Goal: Use online tool/utility: Utilize a website feature to perform a specific function

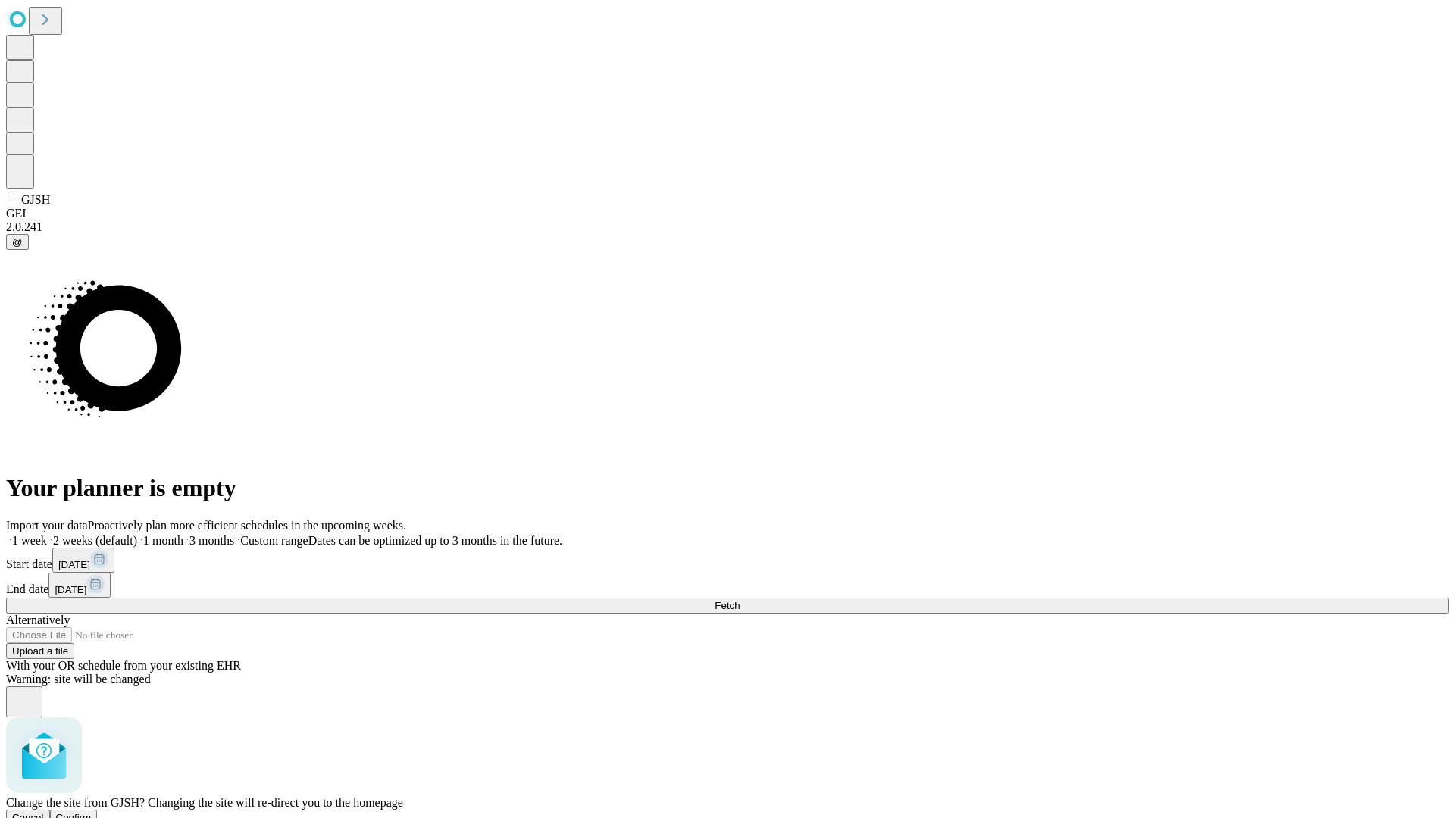
click at [92, 812] on span "Confirm" at bounding box center [74, 817] width 36 height 11
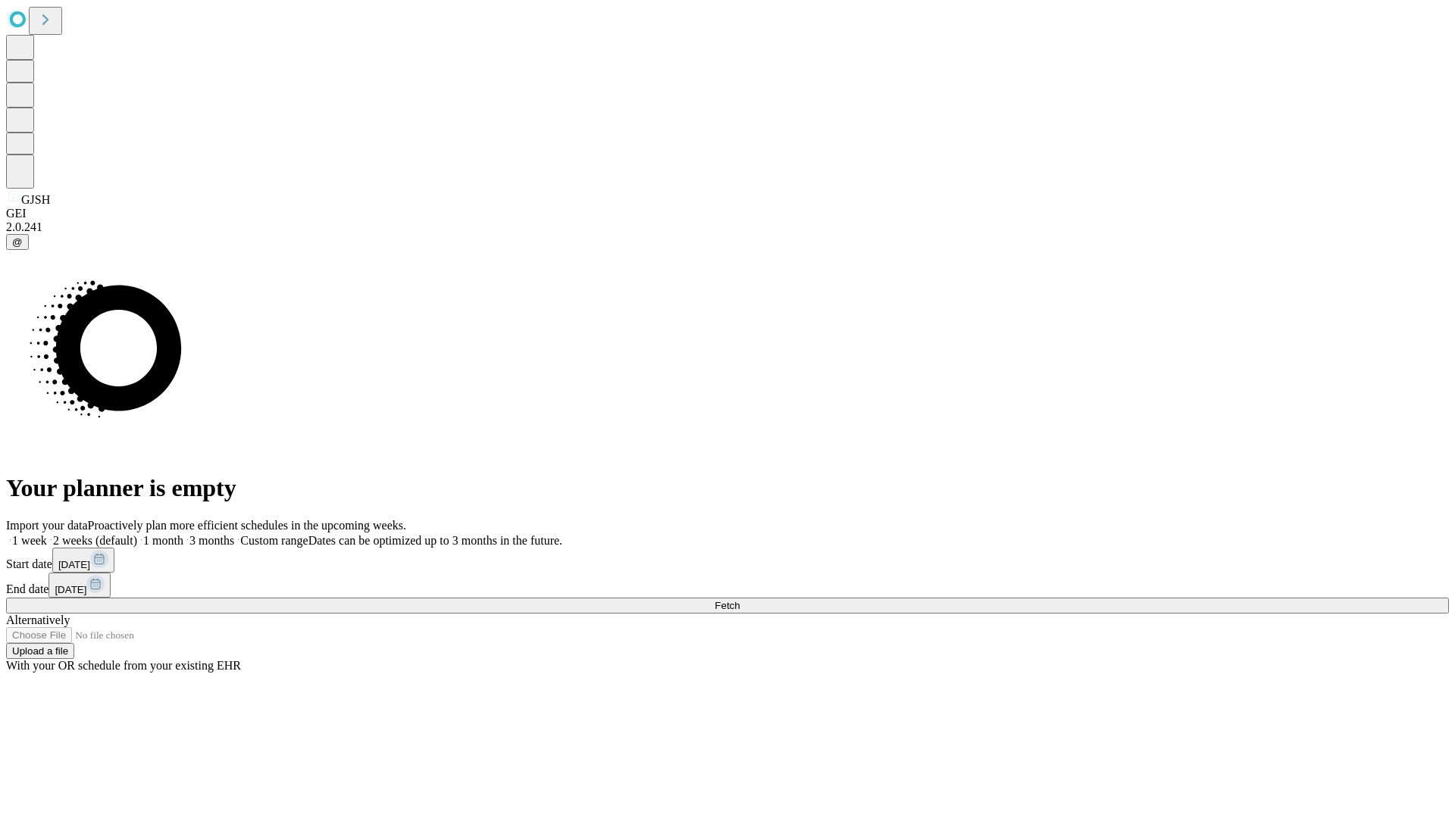
click at [47, 534] on label "1 week" at bounding box center [26, 540] width 41 height 13
click at [740, 600] on span "Fetch" at bounding box center [727, 605] width 25 height 11
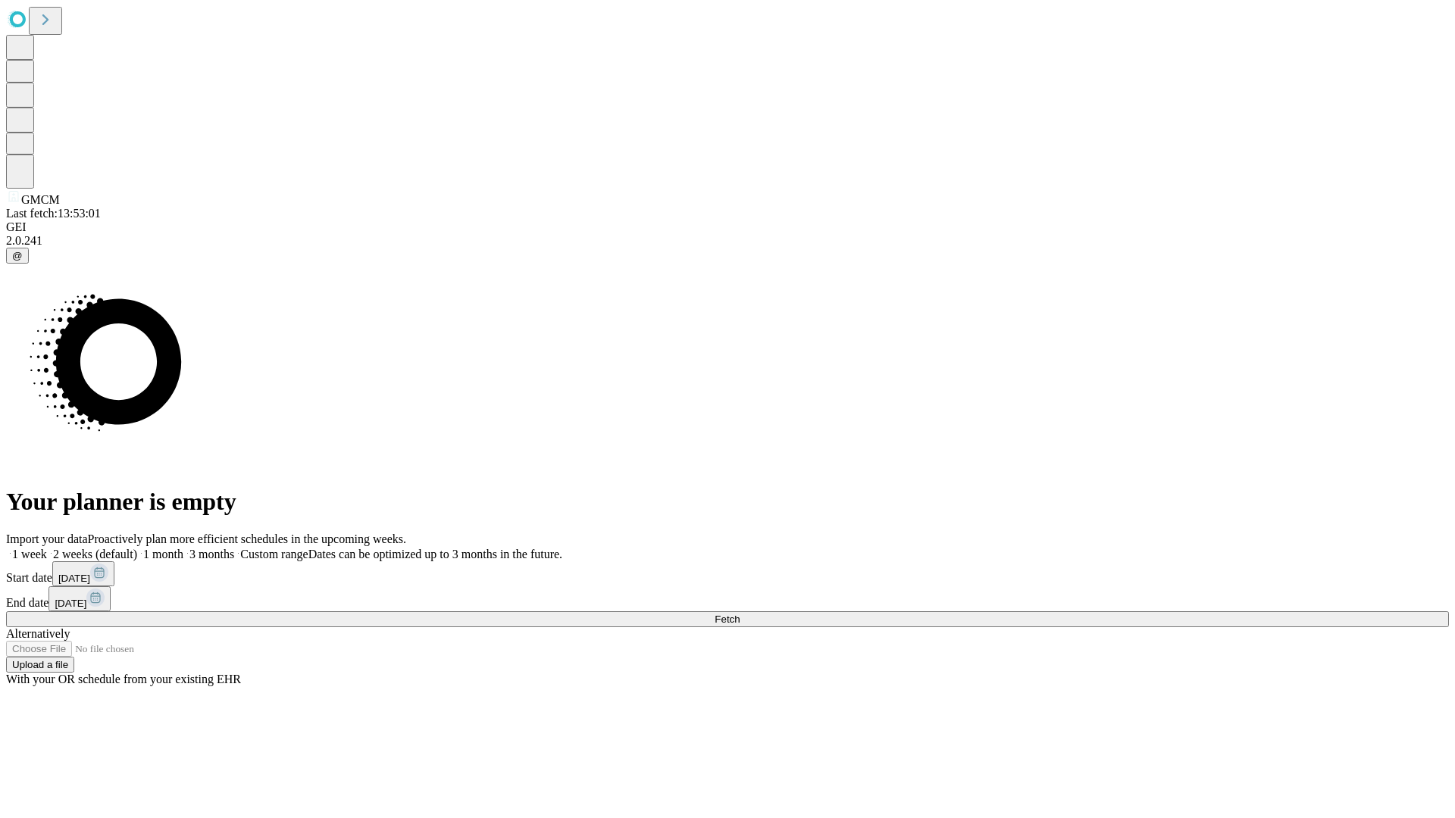
click at [740, 614] on span "Fetch" at bounding box center [727, 619] width 25 height 11
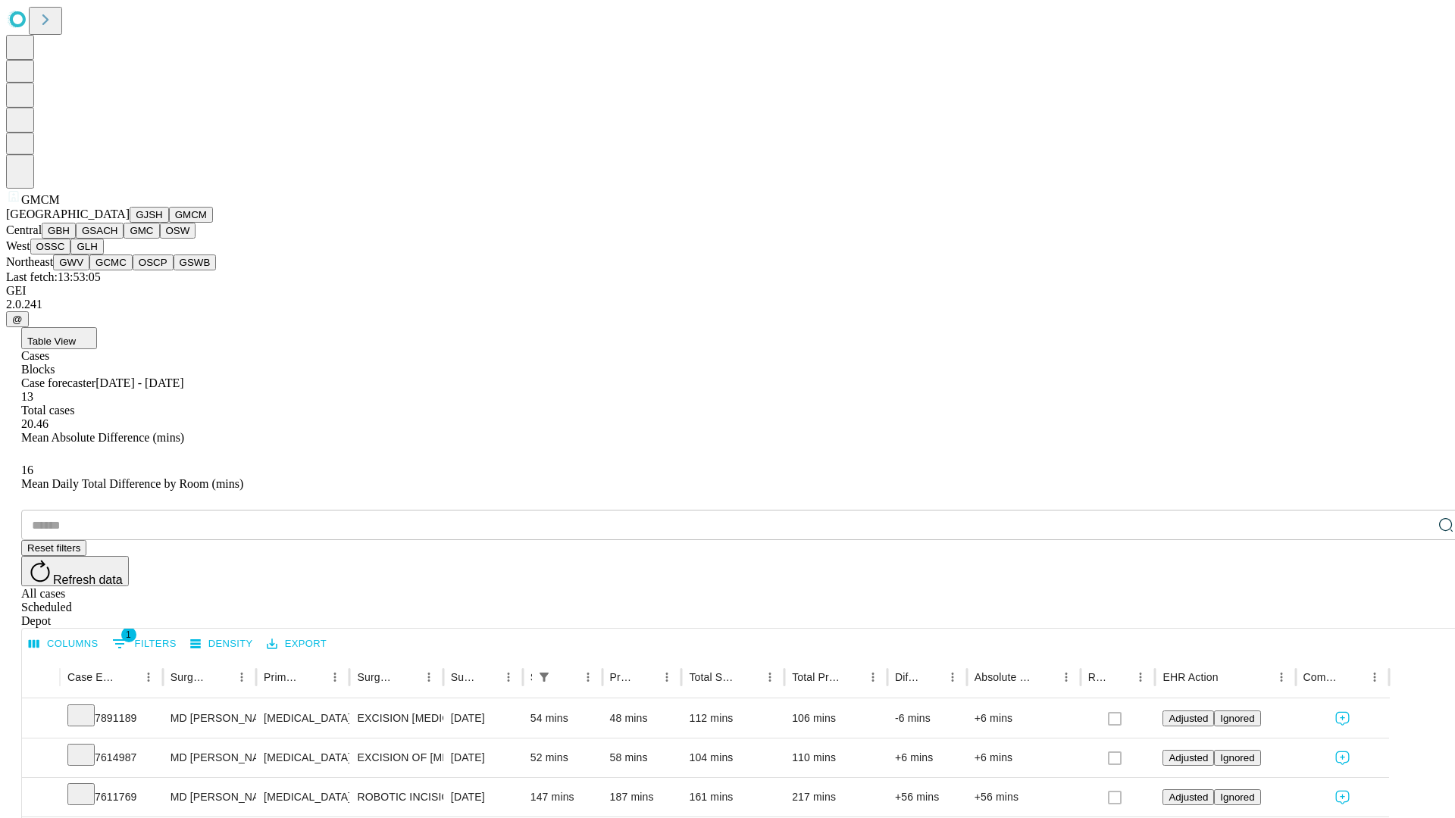
click at [76, 239] on button "GBH" at bounding box center [59, 231] width 34 height 16
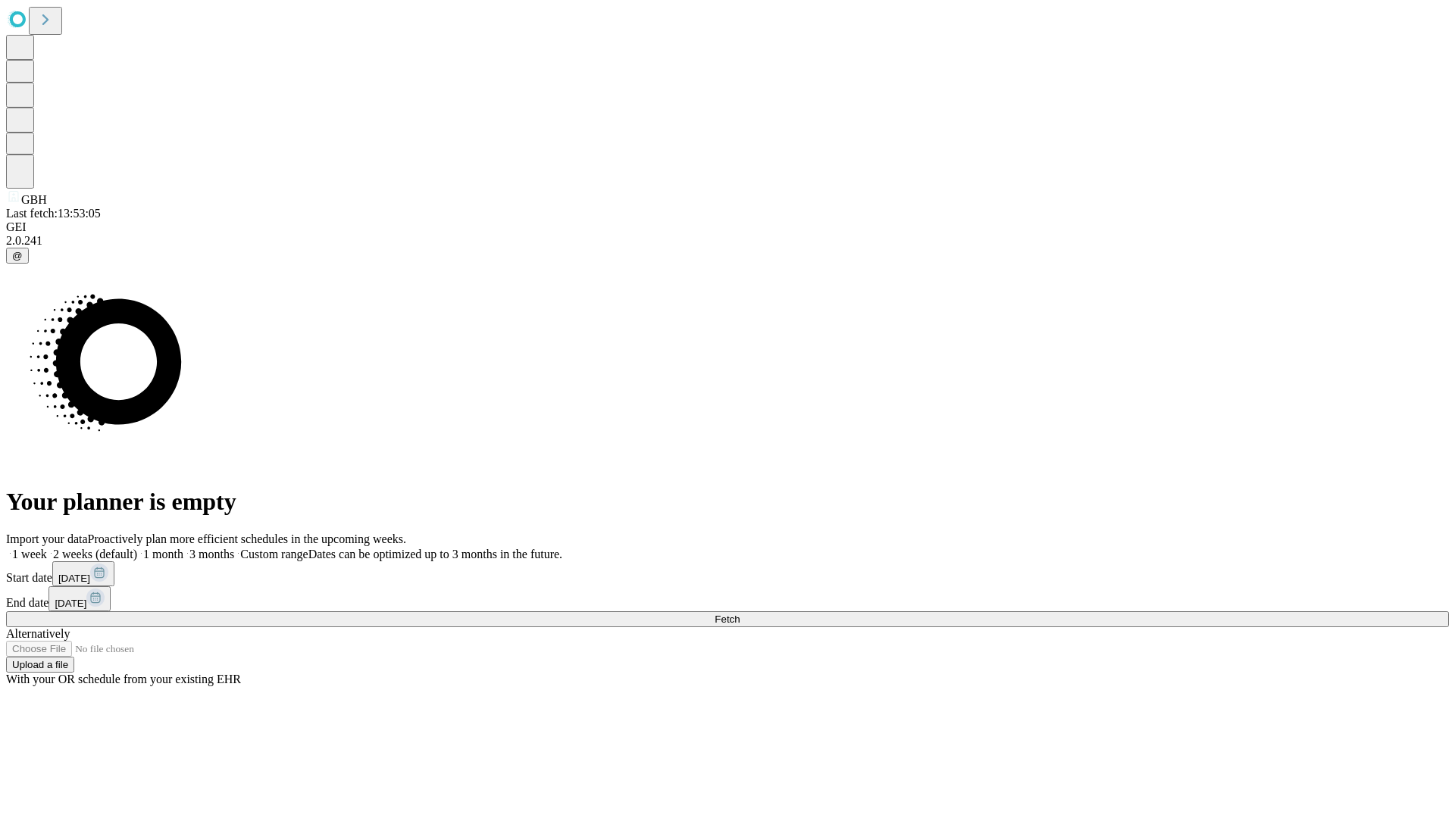
click at [47, 548] on label "1 week" at bounding box center [26, 554] width 41 height 13
click at [740, 614] on span "Fetch" at bounding box center [727, 619] width 25 height 11
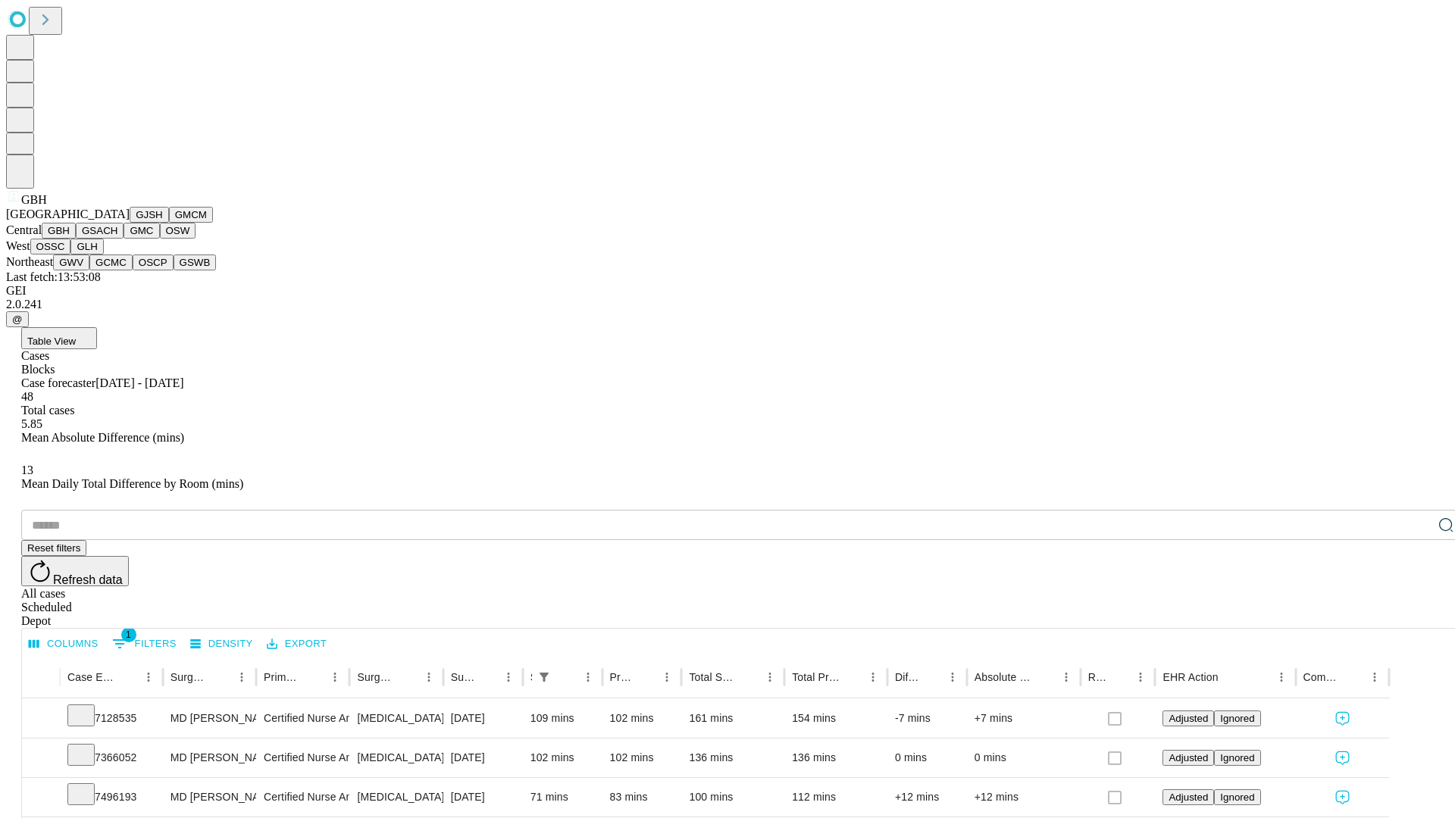
click at [117, 239] on button "GSACH" at bounding box center [100, 231] width 48 height 16
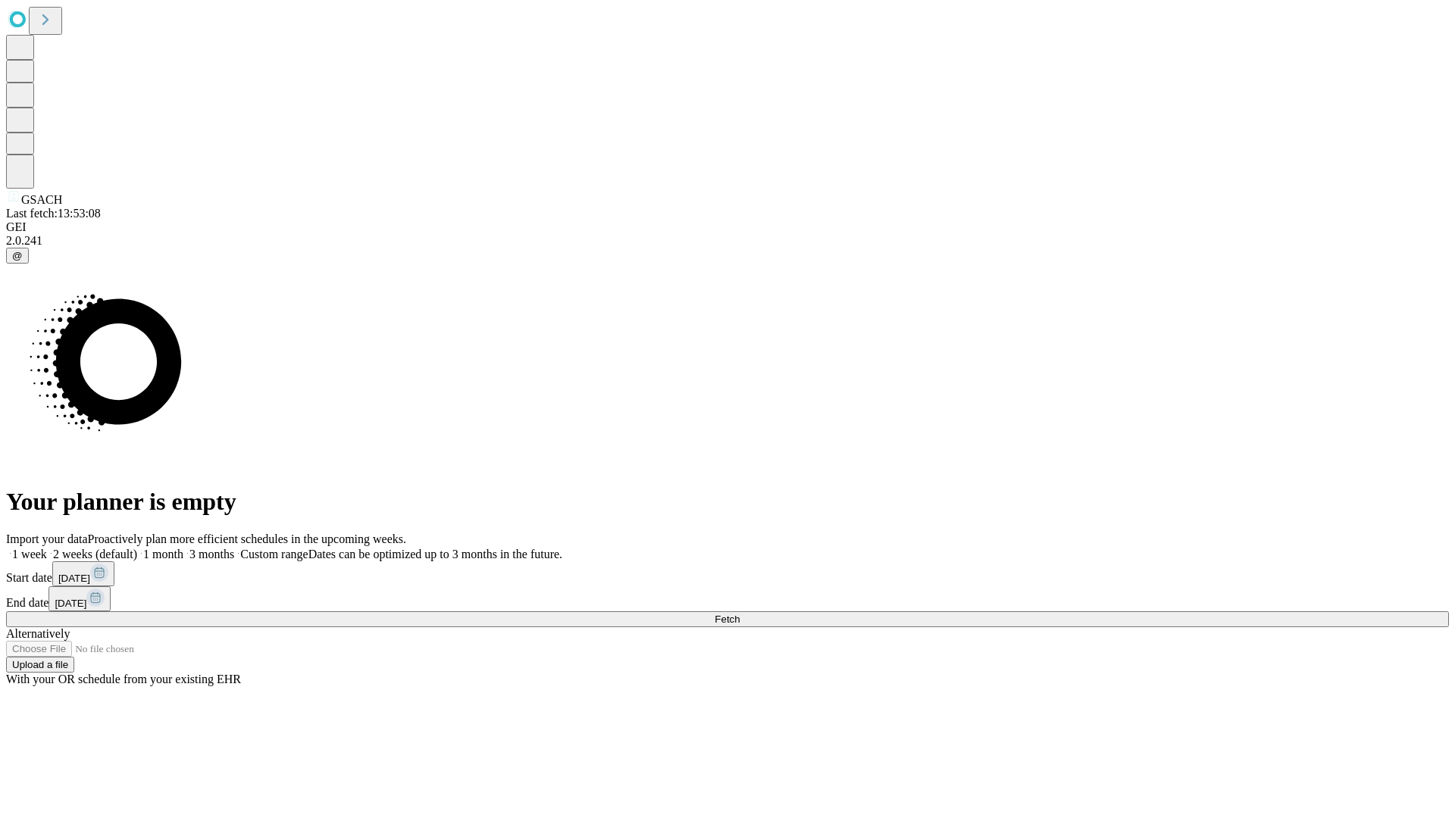
click at [47, 548] on label "1 week" at bounding box center [26, 554] width 41 height 13
click at [740, 614] on span "Fetch" at bounding box center [727, 619] width 25 height 11
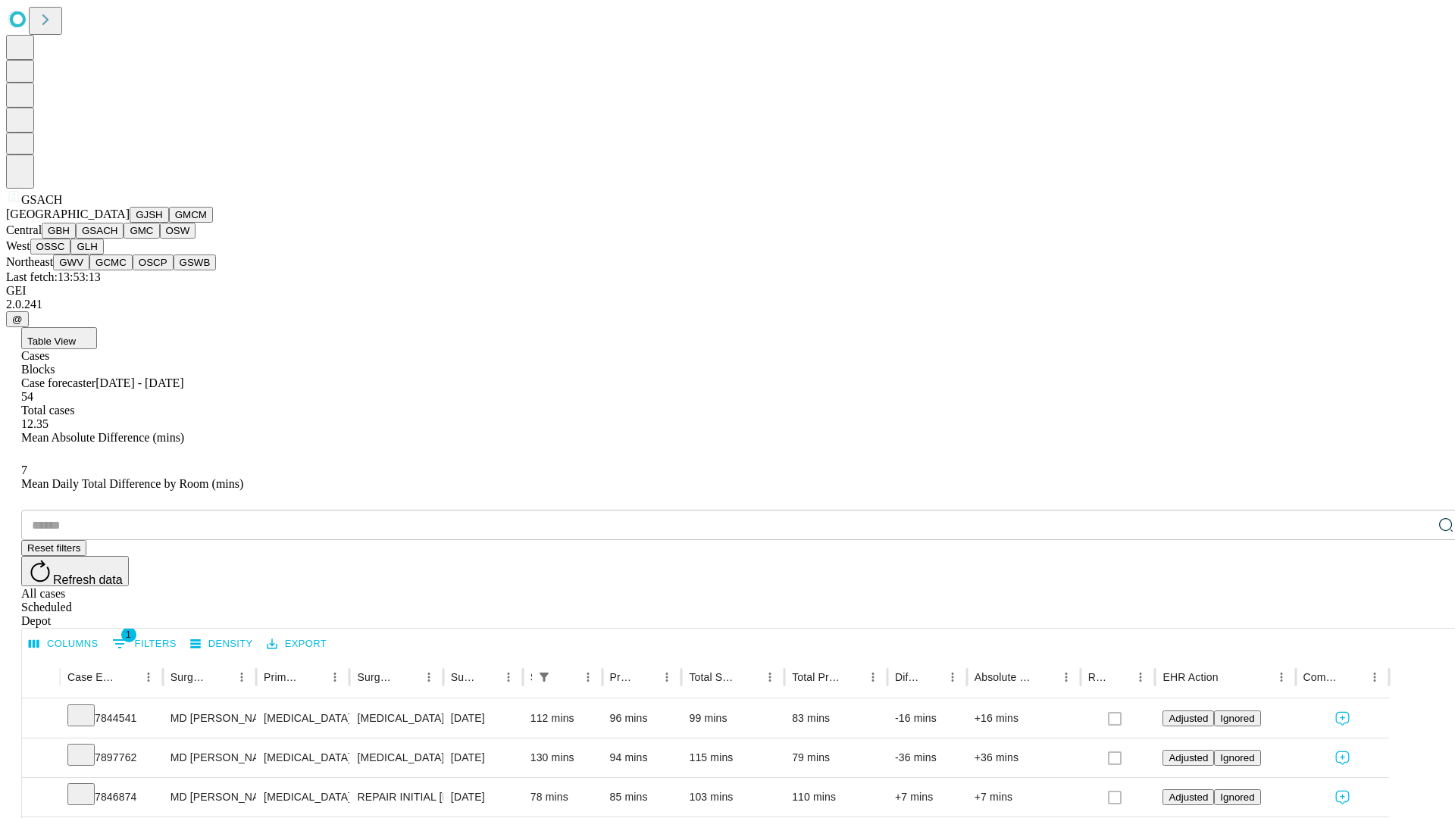
click at [124, 239] on button "GMC" at bounding box center [142, 231] width 36 height 16
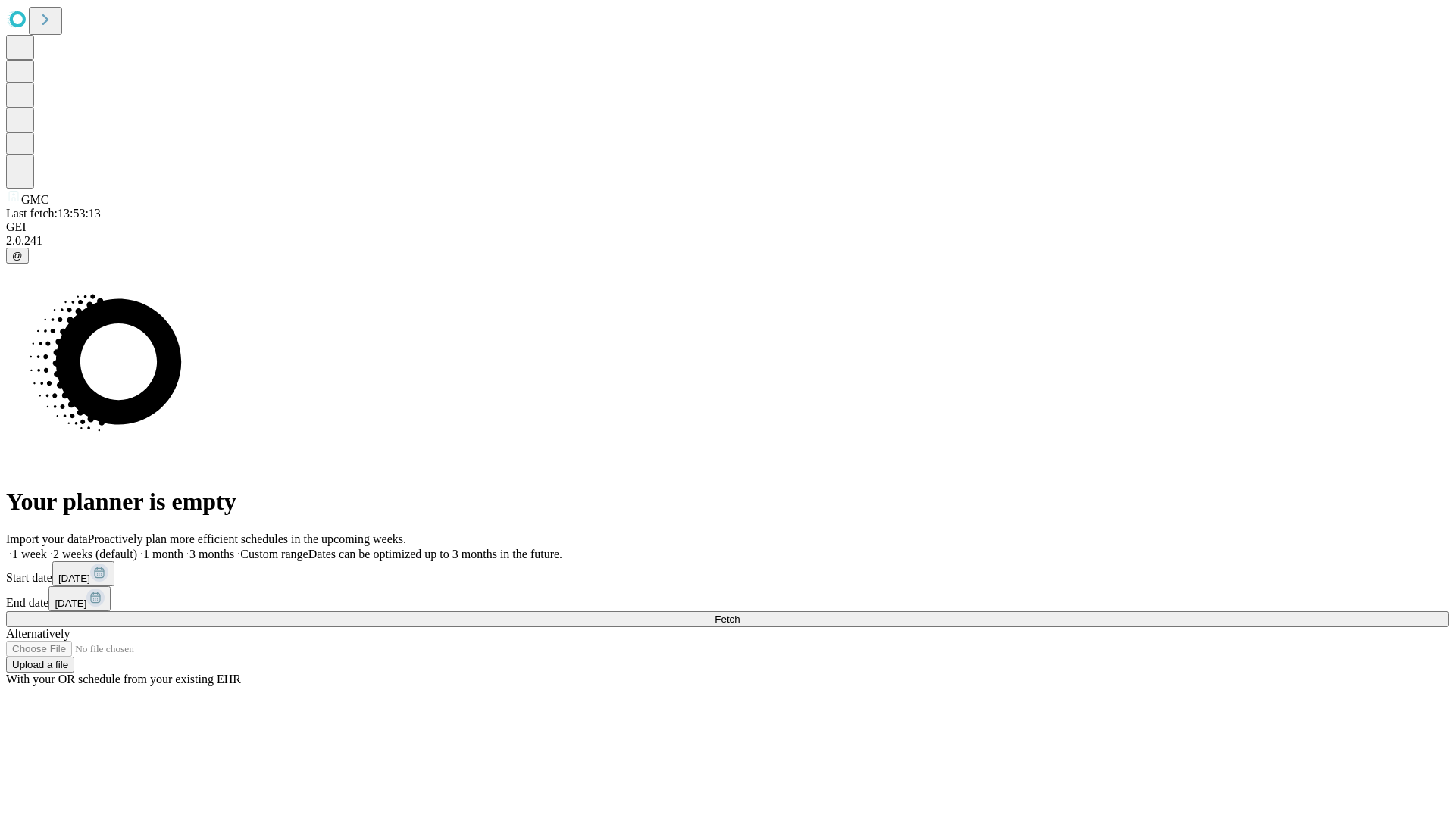
click at [47, 548] on label "1 week" at bounding box center [26, 554] width 41 height 13
click at [740, 614] on span "Fetch" at bounding box center [727, 619] width 25 height 11
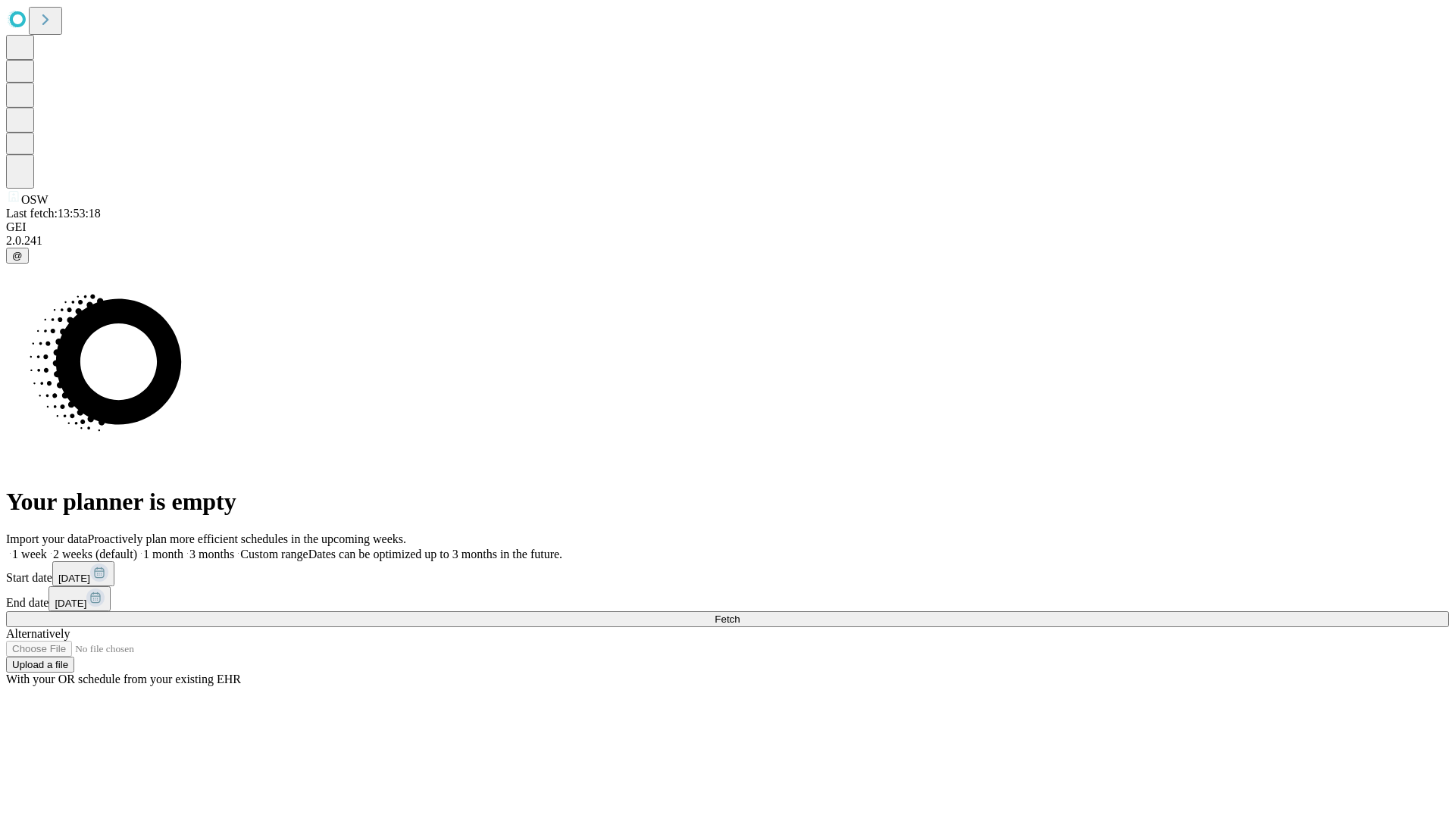
click at [47, 548] on label "1 week" at bounding box center [26, 554] width 41 height 13
click at [740, 614] on span "Fetch" at bounding box center [727, 619] width 25 height 11
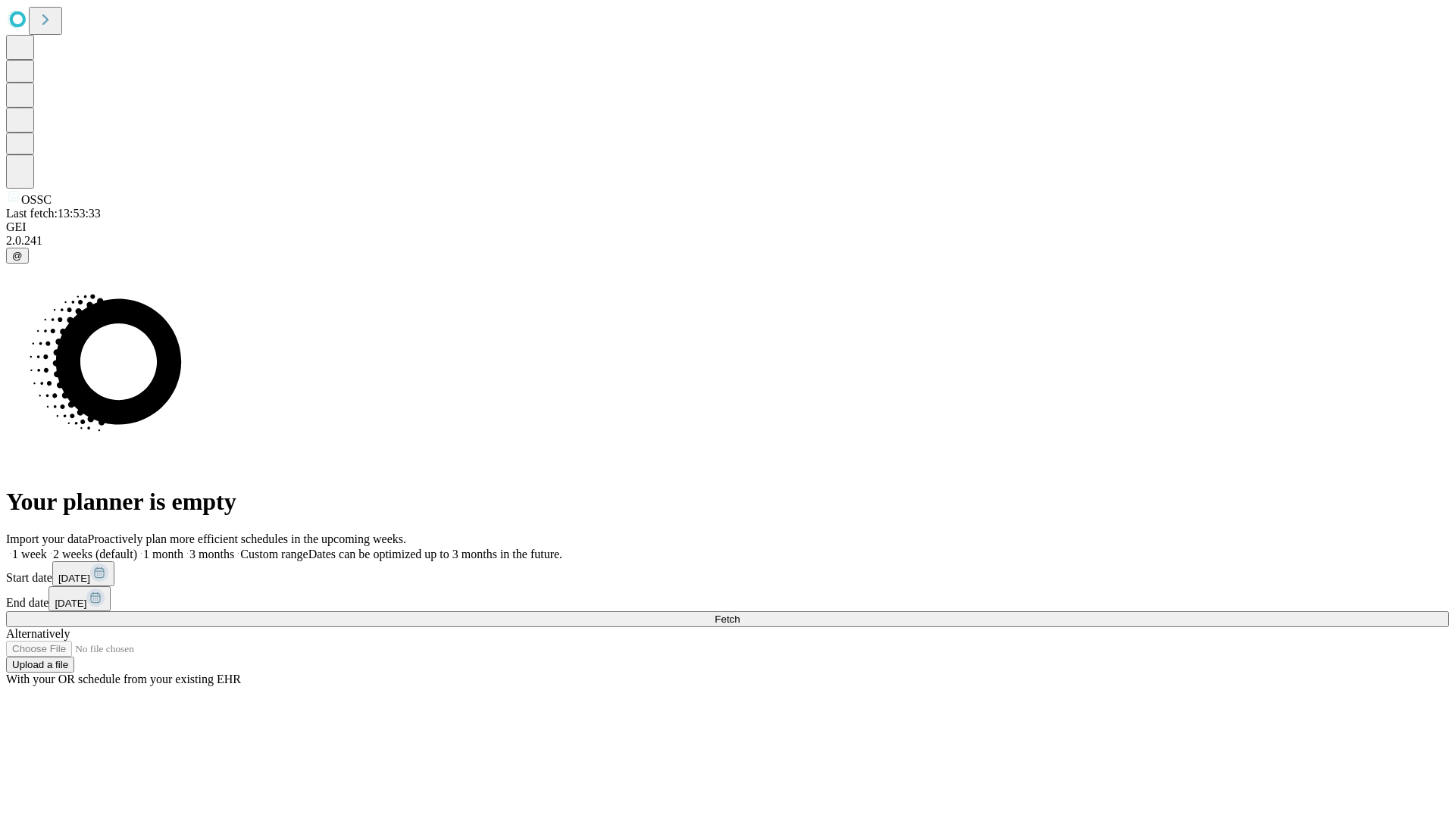
click at [47, 548] on label "1 week" at bounding box center [26, 554] width 41 height 13
click at [740, 614] on span "Fetch" at bounding box center [727, 619] width 25 height 11
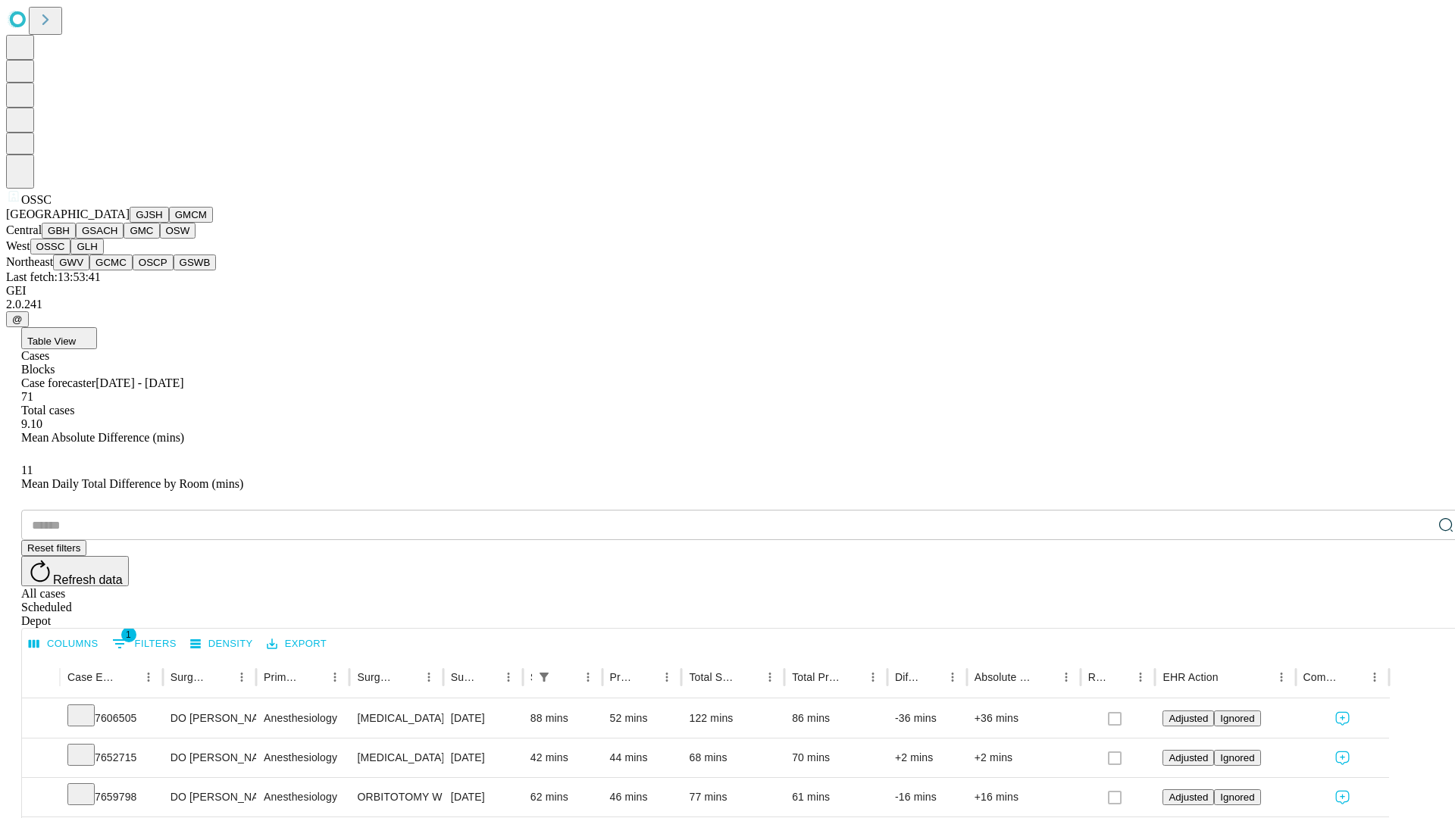
click at [103, 255] on button "GLH" at bounding box center [86, 247] width 33 height 16
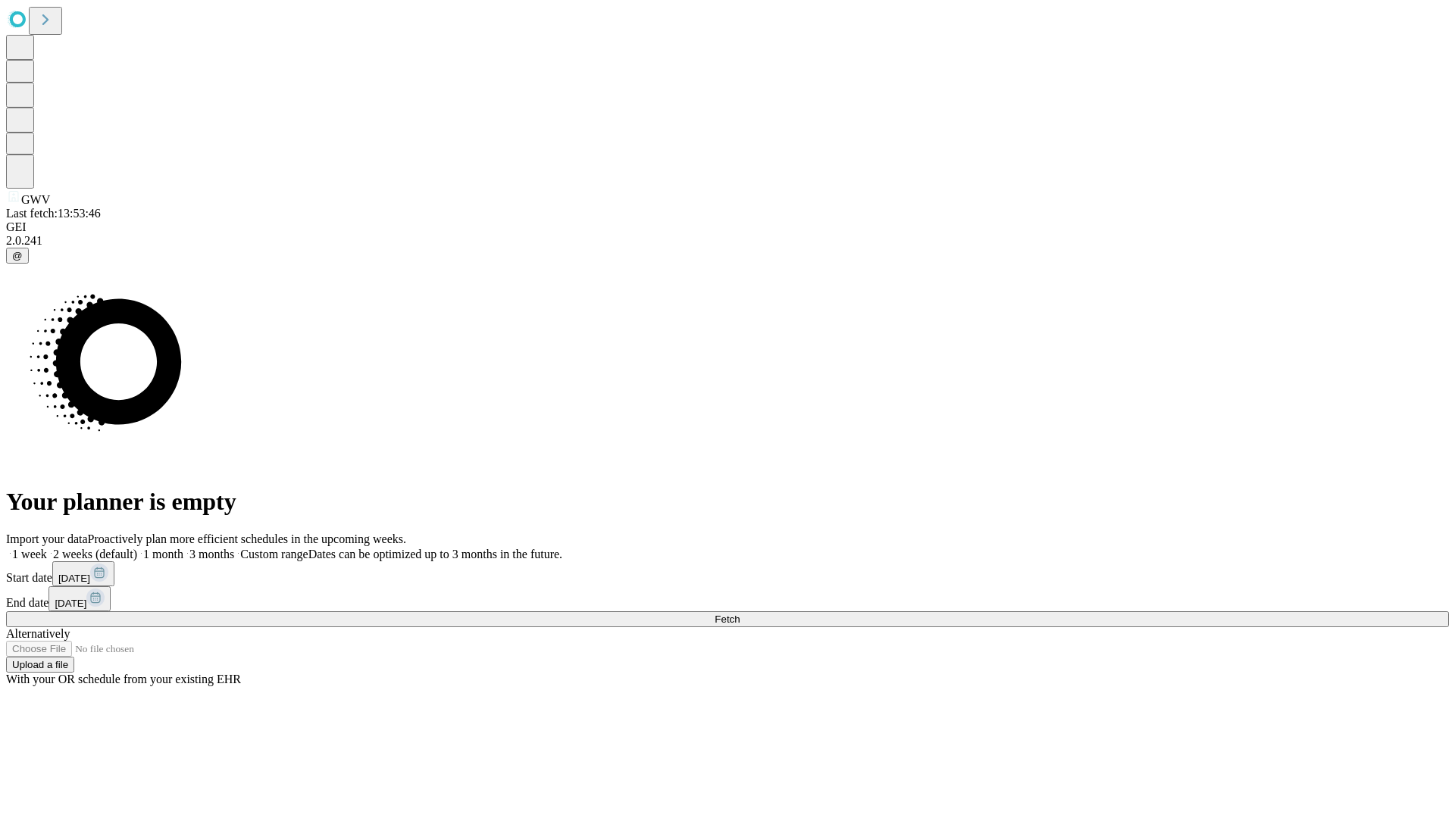
click at [47, 548] on label "1 week" at bounding box center [26, 554] width 41 height 13
click at [740, 614] on span "Fetch" at bounding box center [727, 619] width 25 height 11
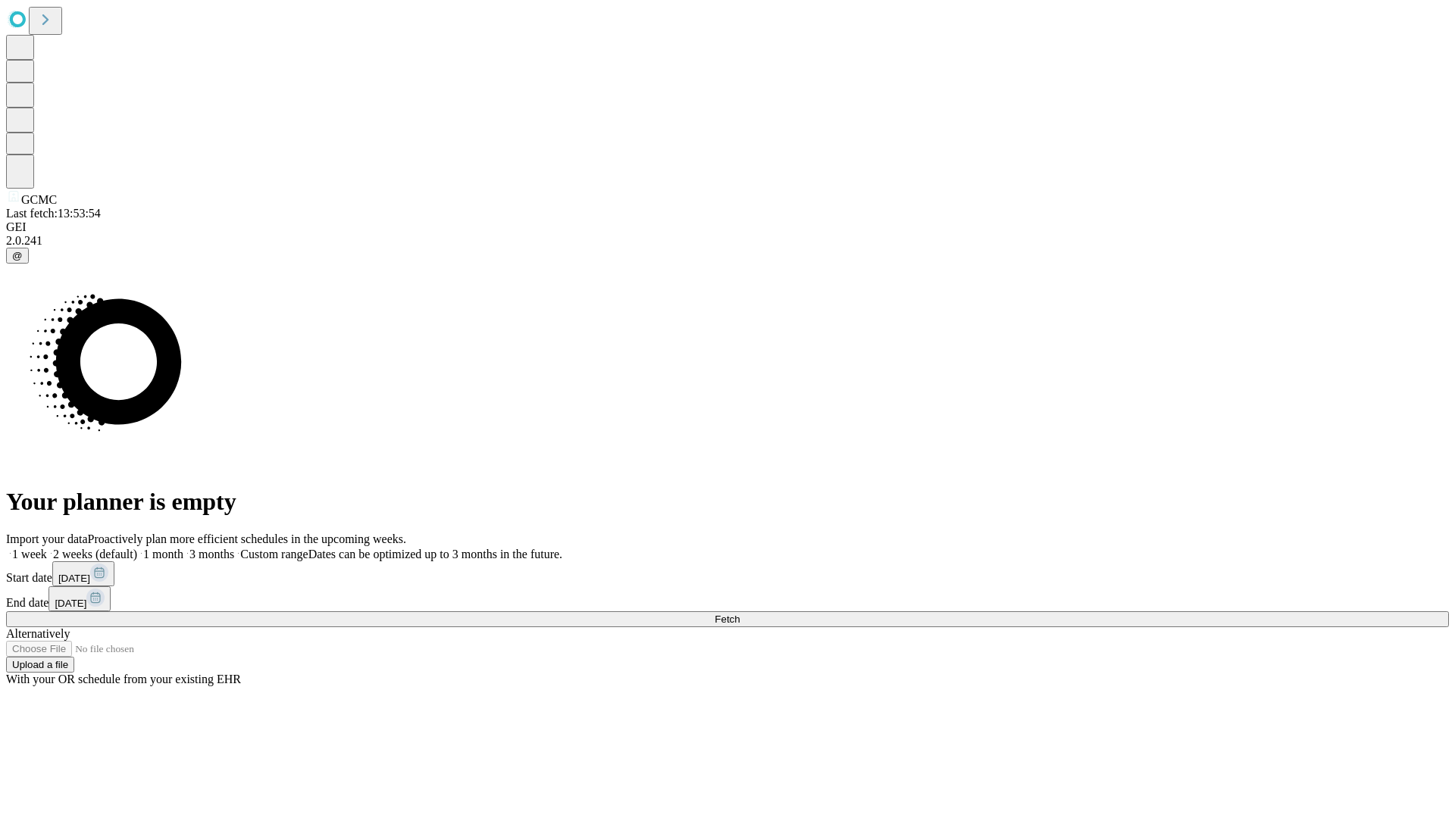
click at [47, 548] on label "1 week" at bounding box center [26, 554] width 41 height 13
click at [740, 614] on span "Fetch" at bounding box center [727, 619] width 25 height 11
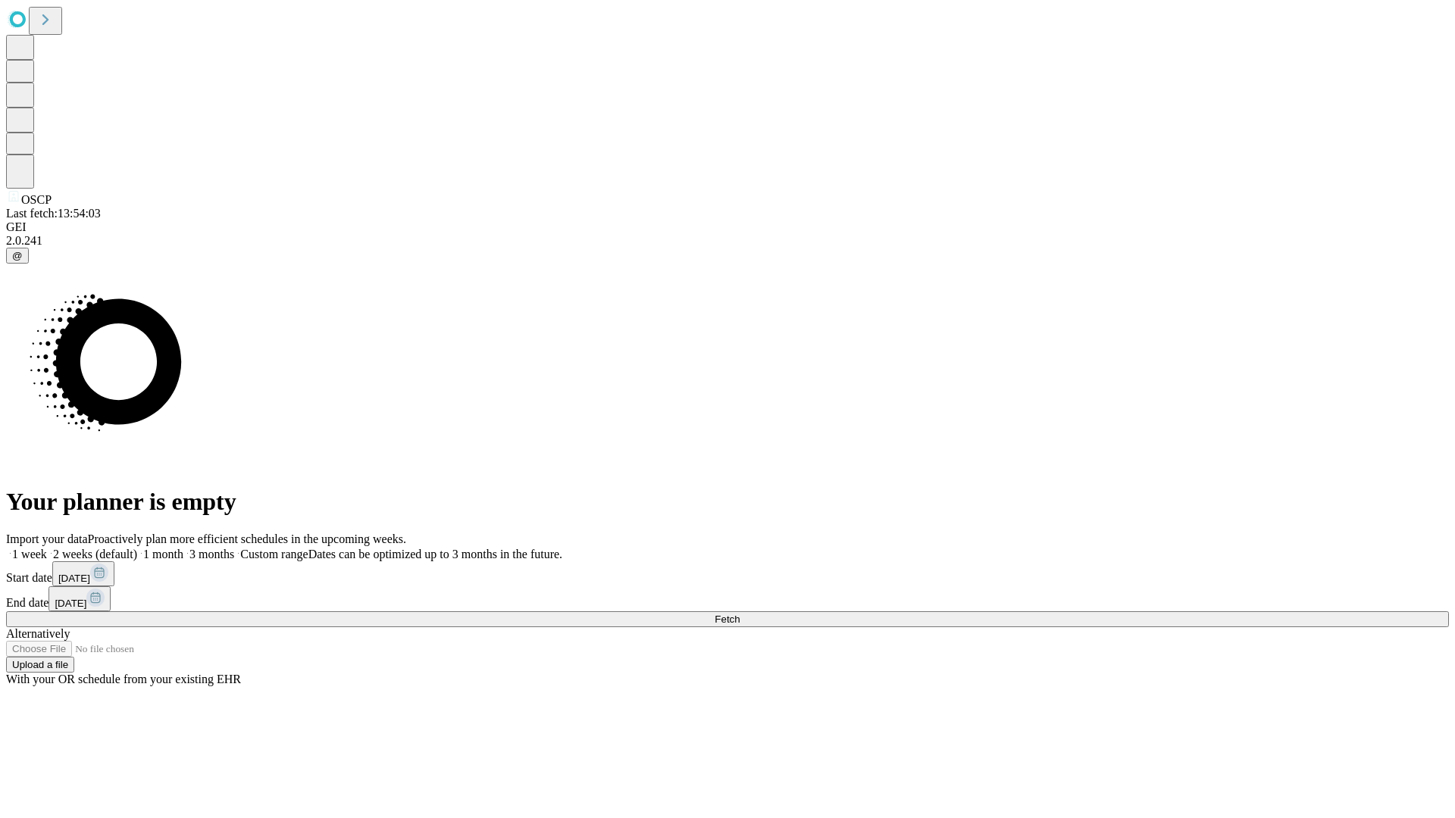
click at [47, 548] on label "1 week" at bounding box center [26, 554] width 41 height 13
click at [740, 614] on span "Fetch" at bounding box center [727, 619] width 25 height 11
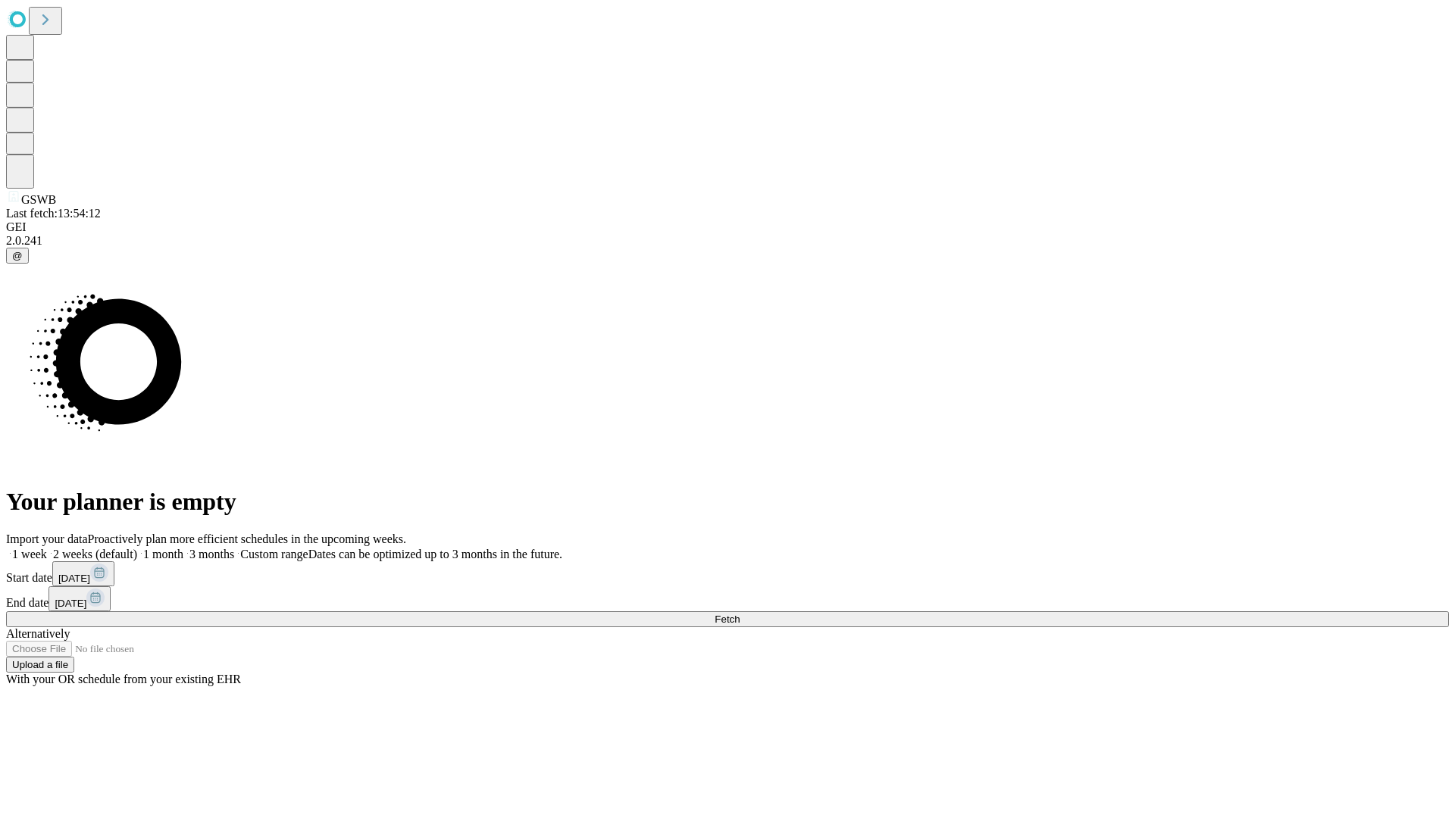
click at [47, 548] on label "1 week" at bounding box center [26, 554] width 41 height 13
click at [740, 614] on span "Fetch" at bounding box center [727, 619] width 25 height 11
